Goal: Information Seeking & Learning: Learn about a topic

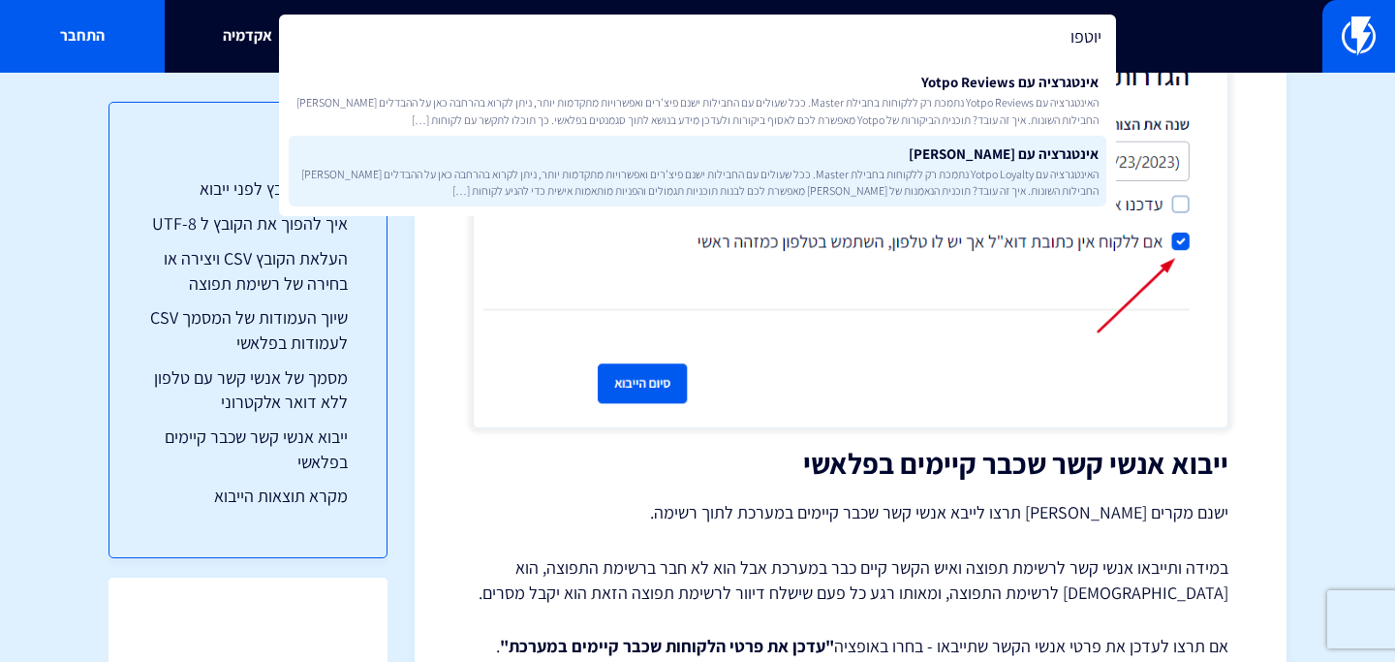
type input "יוטפו"
click at [666, 166] on span "האינטגרציה עם Yotpo Loyalty נתמכת רק ללקוחות בחבילת Master. ככל שעולים עם החביל…" at bounding box center [697, 182] width 802 height 33
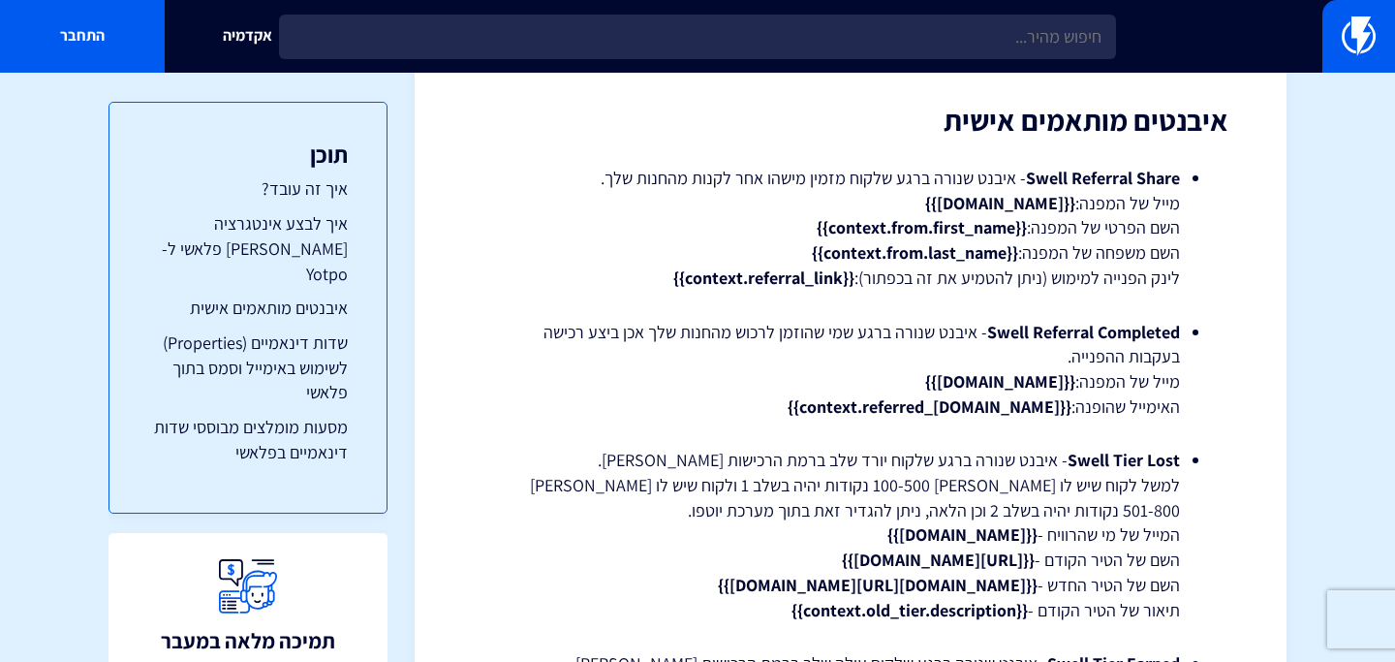
scroll to position [3642, 0]
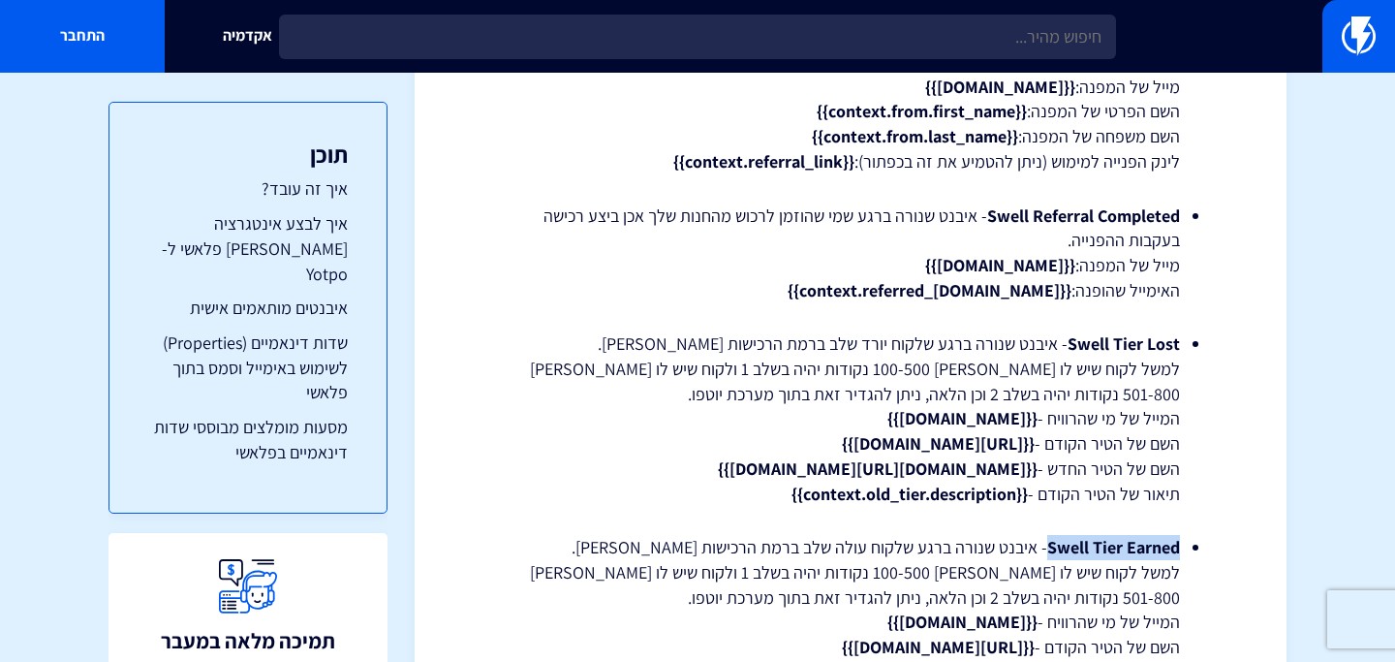
drag, startPoint x: 1049, startPoint y: 547, endPoint x: 1176, endPoint y: 538, distance: 127.3
click at [1176, 538] on strong "Swell Tier Earned" at bounding box center [1113, 547] width 133 height 22
copy strong "Swell Tier Earned"
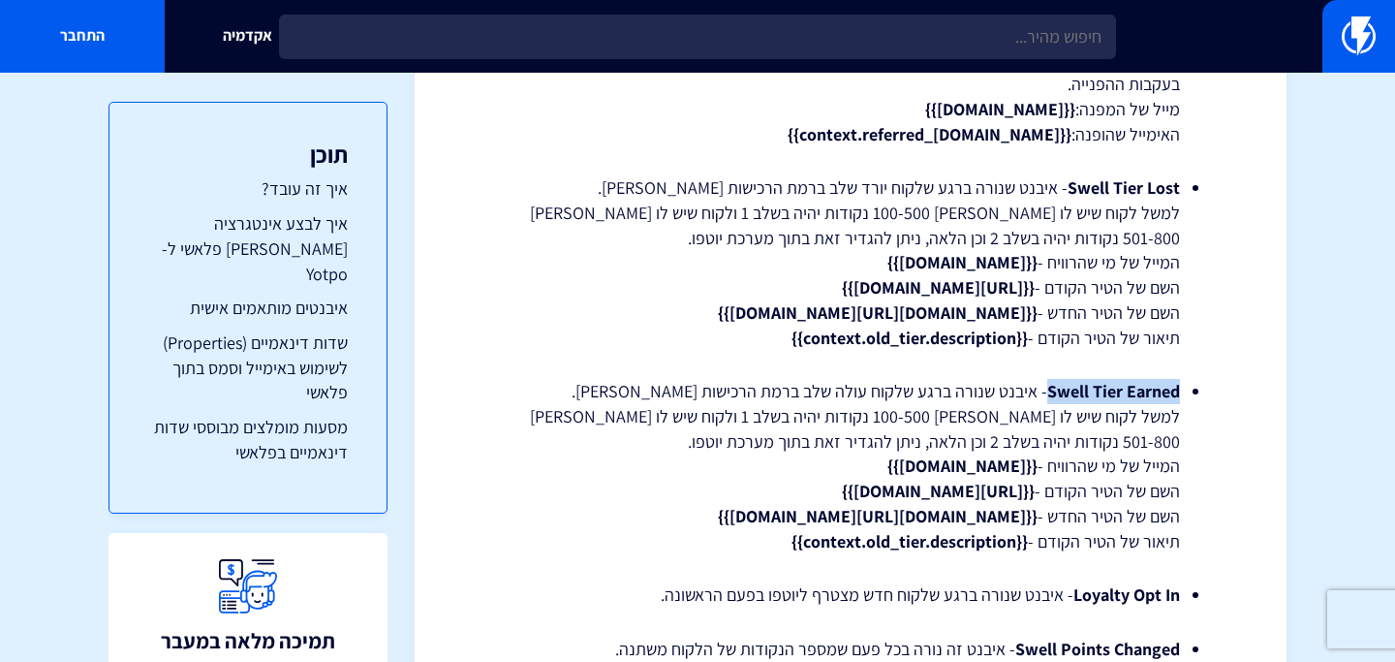
scroll to position [3811, 0]
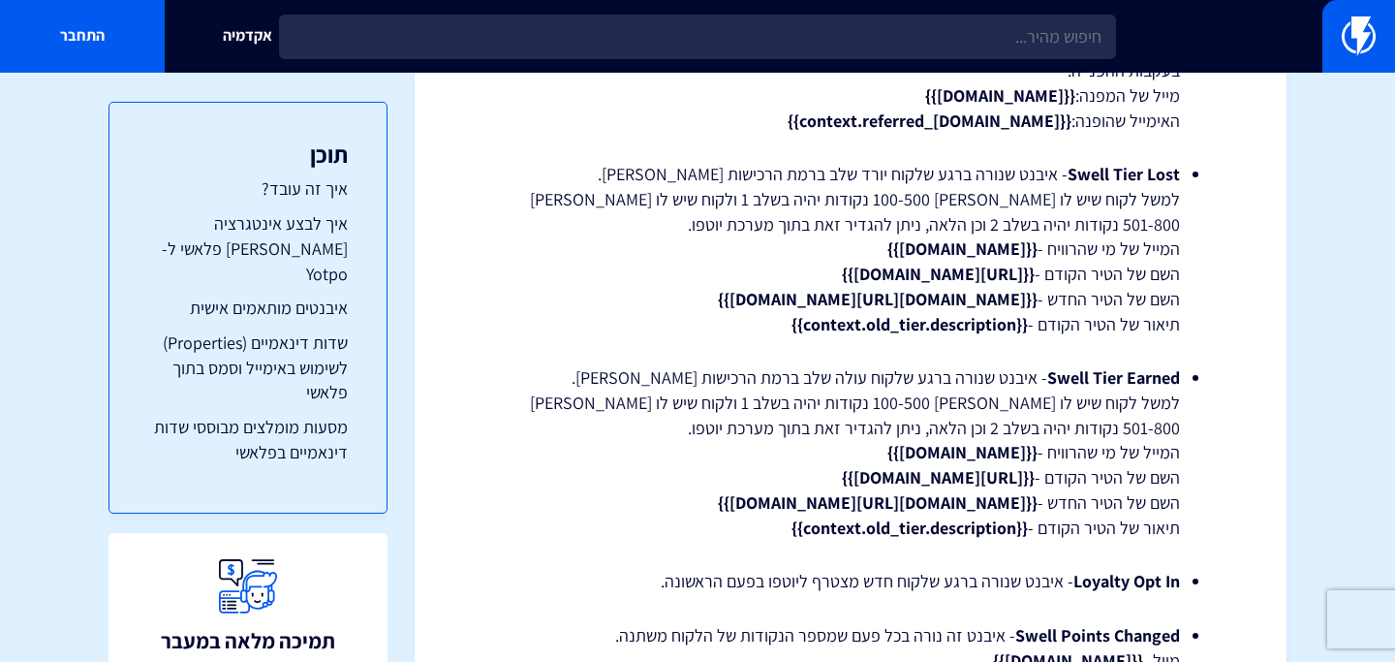
click at [593, 370] on li "Swell Tier Earned - איבנט שנורה ברגע שלקוח עולה שלב ברמת הרכישות [PERSON_NAME].…" at bounding box center [850, 452] width 659 height 174
drag, startPoint x: 916, startPoint y: 476, endPoint x: 1019, endPoint y: 485, distance: 104.1
click at [1019, 485] on strong "{{[URL][DOMAIN_NAME]}}" at bounding box center [938, 477] width 193 height 22
copy strong "[URL][DOMAIN_NAME]"
drag, startPoint x: 914, startPoint y: 500, endPoint x: 1021, endPoint y: 499, distance: 107.5
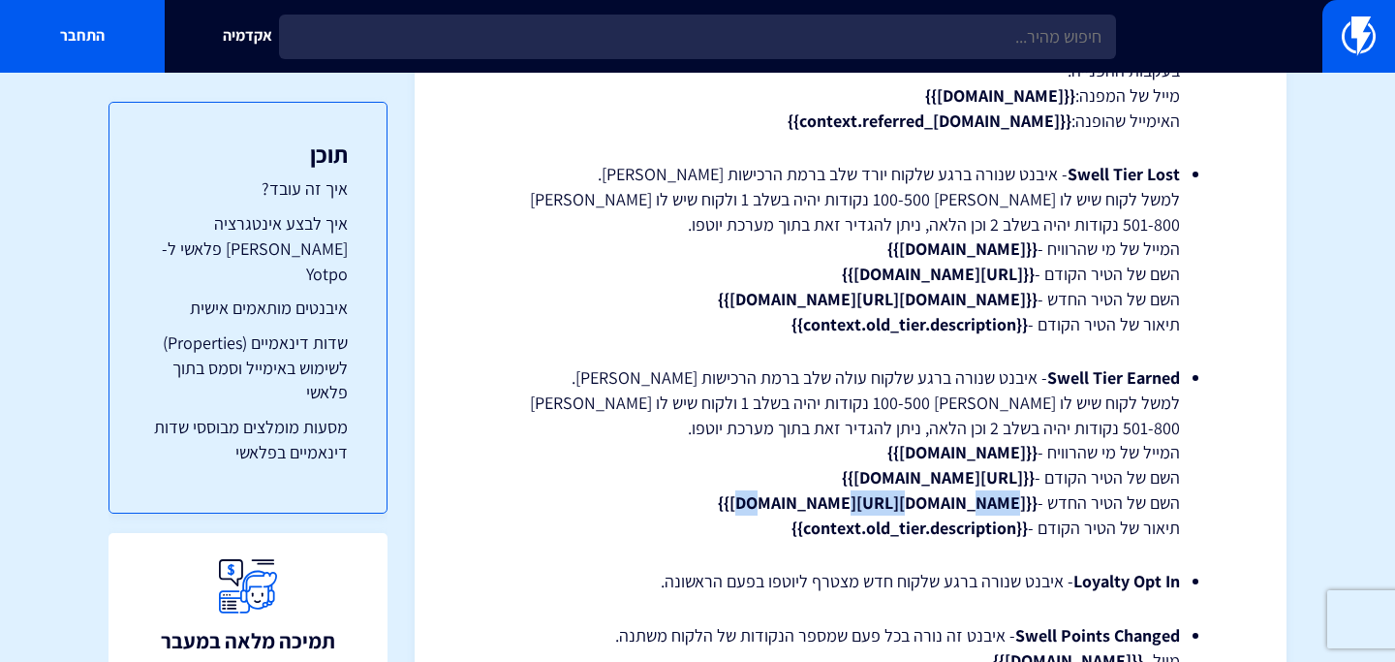
click at [1021, 499] on strong "{{[DOMAIN_NAME][URL][DOMAIN_NAME]}}" at bounding box center [878, 502] width 320 height 22
copy strong "[URL][DOMAIN_NAME]"
